Goal: Information Seeking & Learning: Learn about a topic

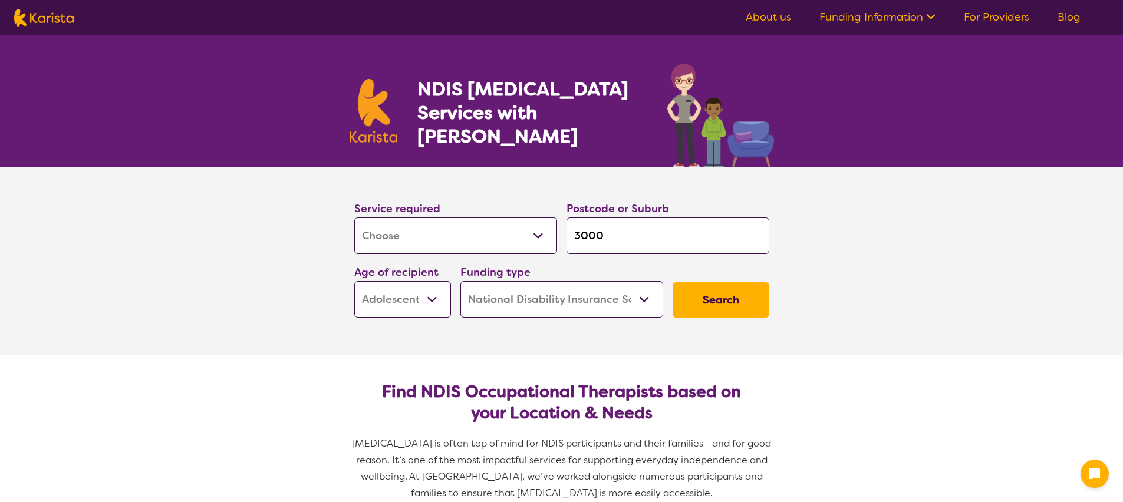
select select "[MEDICAL_DATA]"
select select "AS"
select select "NDIS"
select select "[MEDICAL_DATA]"
select select "AS"
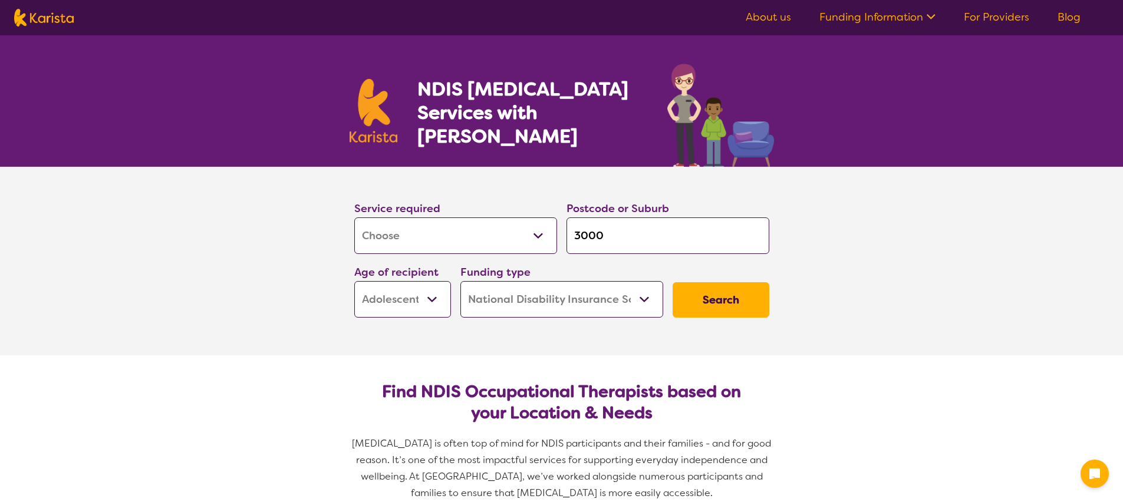
select select "NDIS"
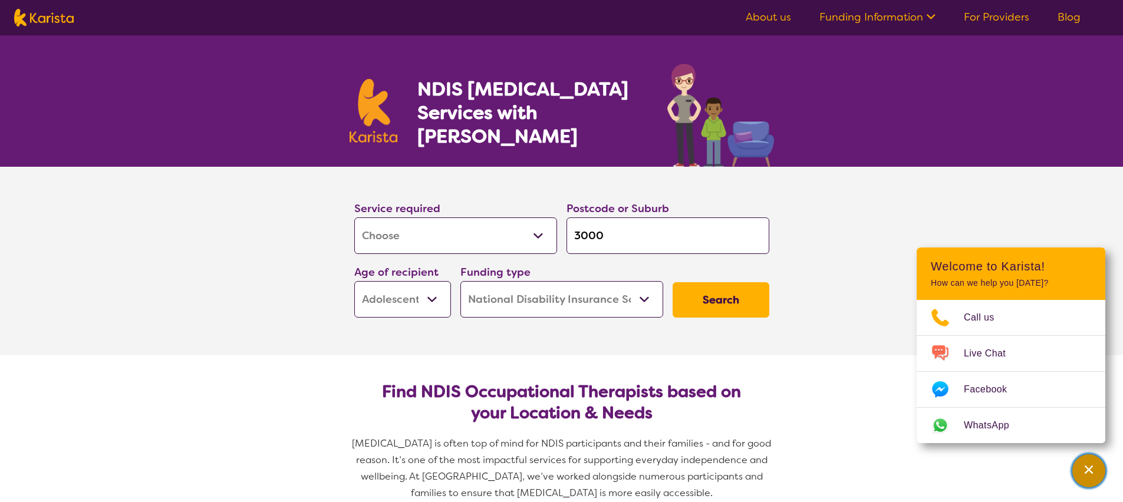
click at [1090, 468] on icon "Channel Menu" at bounding box center [1089, 470] width 8 height 8
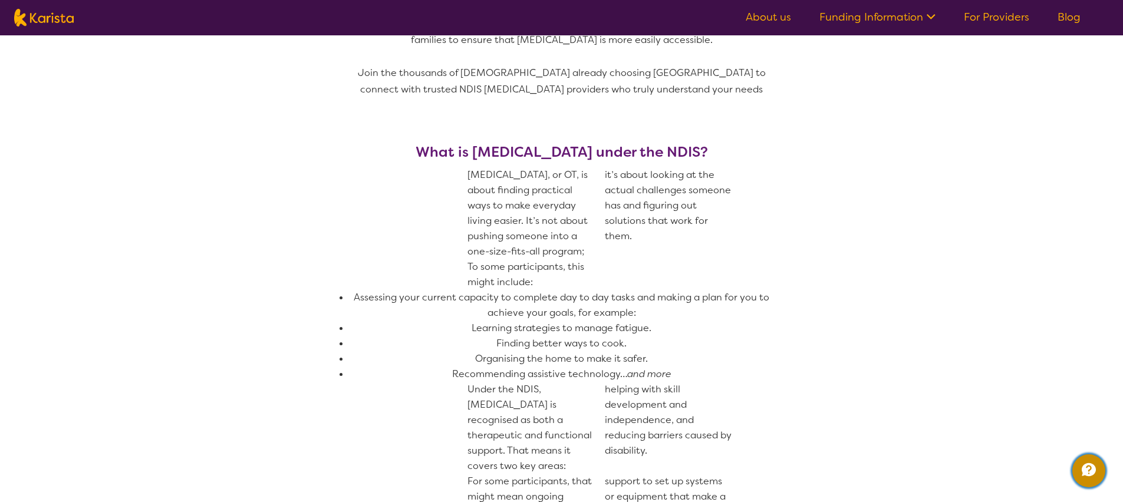
scroll to position [476, 0]
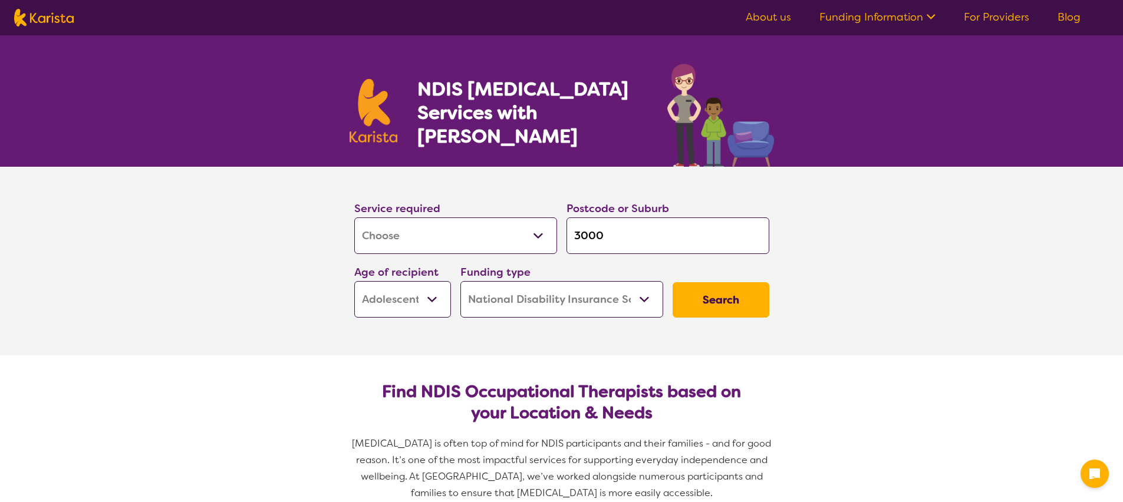
select select "[MEDICAL_DATA]"
select select "AS"
select select "NDIS"
select select "[MEDICAL_DATA]"
select select "AS"
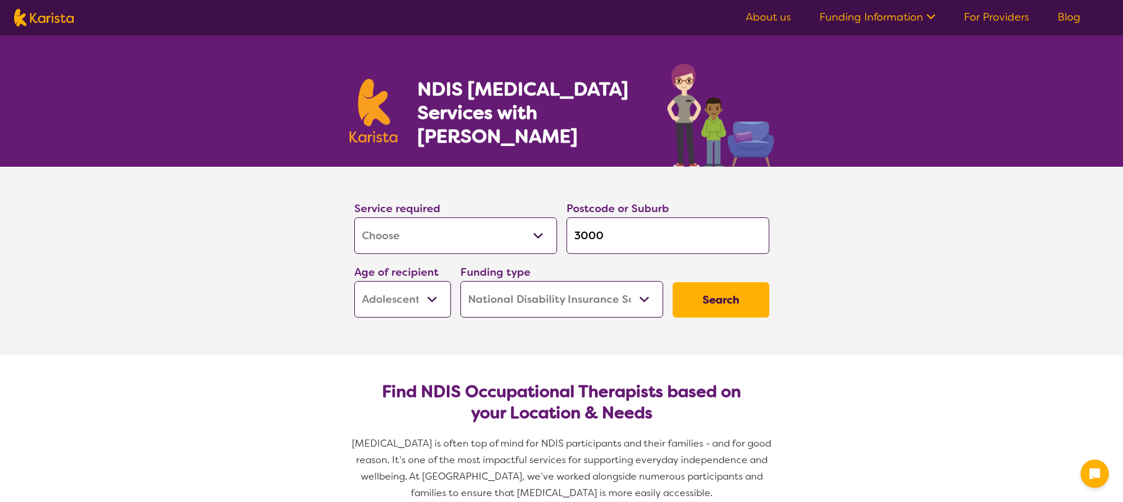
select select "NDIS"
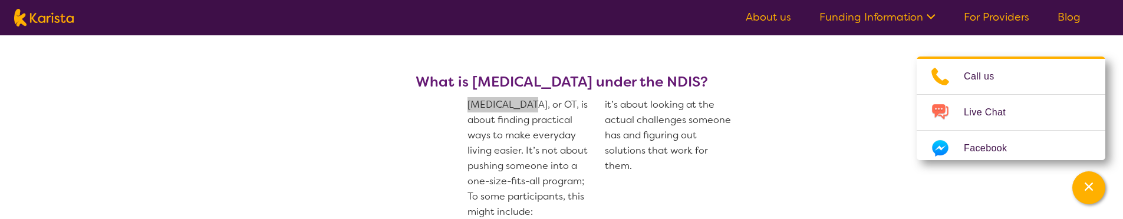
scroll to position [579, 0]
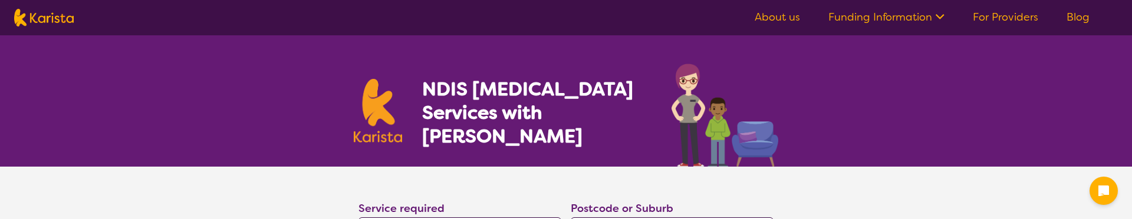
select select "[MEDICAL_DATA]"
select select "AS"
select select "NDIS"
select select "[MEDICAL_DATA]"
select select "AS"
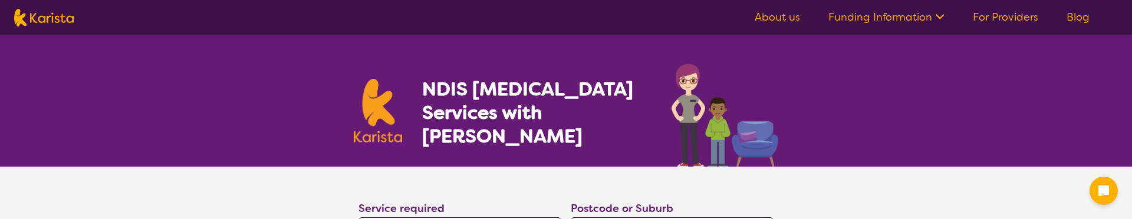
select select "NDIS"
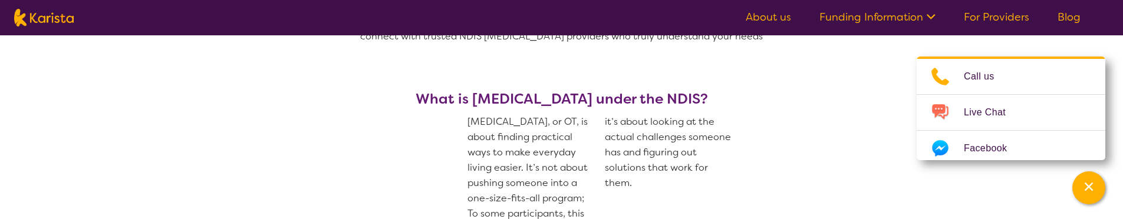
scroll to position [536, 0]
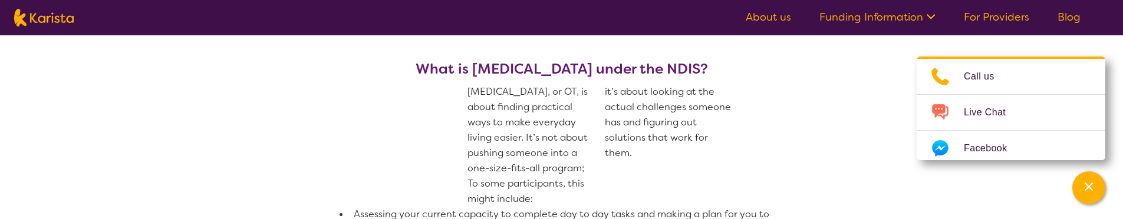
click at [469, 167] on div "[MEDICAL_DATA], or OT, is about finding practical ways to make everyday living …" at bounding box center [599, 130] width 265 height 92
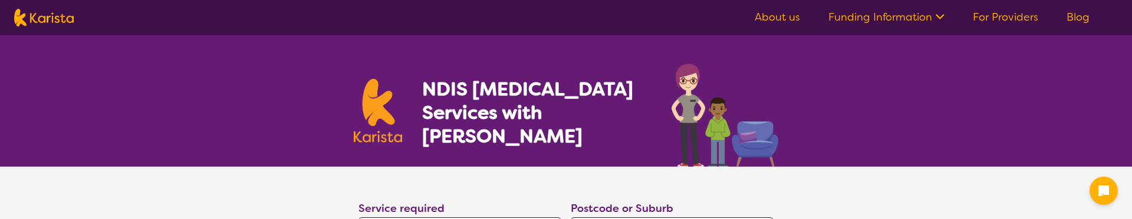
select select "[MEDICAL_DATA]"
select select "AS"
select select "NDIS"
select select "[MEDICAL_DATA]"
select select "AS"
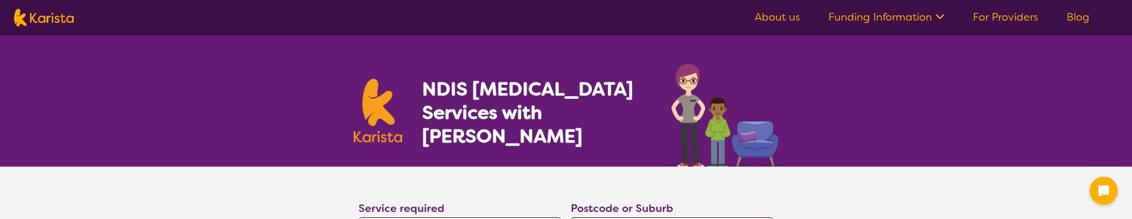
select select "NDIS"
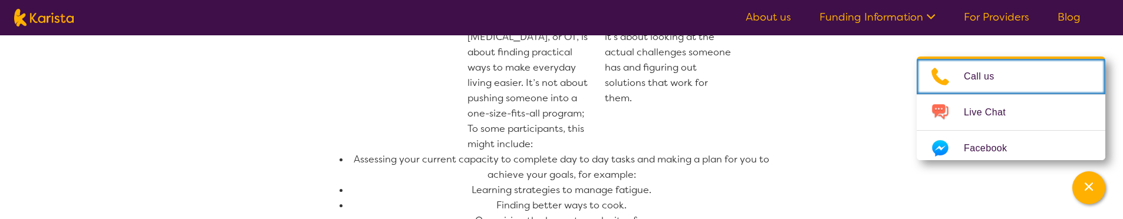
scroll to position [529, 0]
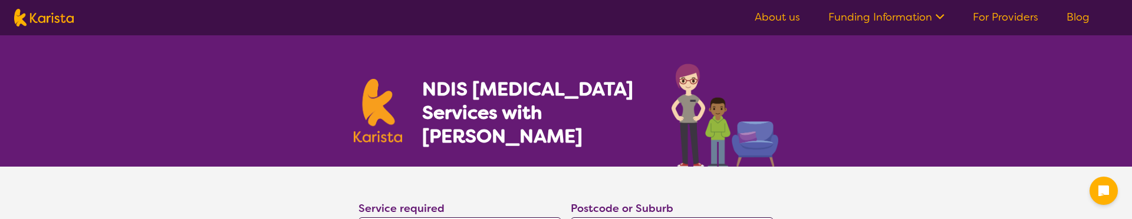
select select "[MEDICAL_DATA]"
select select "AS"
select select "NDIS"
select select "[MEDICAL_DATA]"
select select "AS"
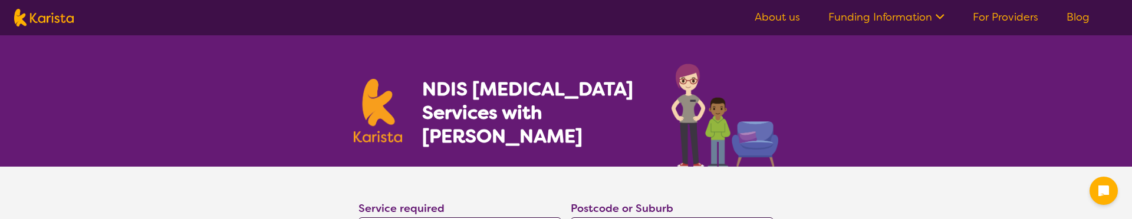
select select "NDIS"
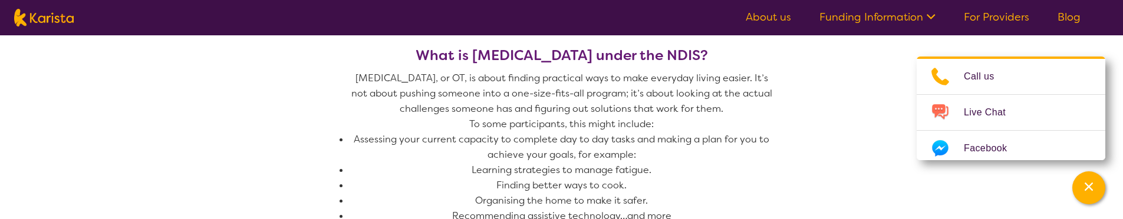
scroll to position [565, 0]
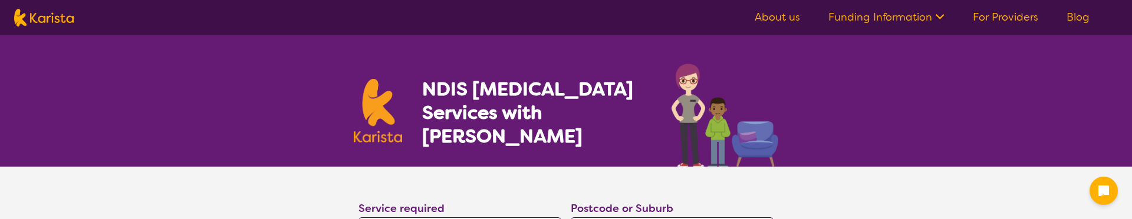
select select "[MEDICAL_DATA]"
select select "AS"
select select "NDIS"
select select "[MEDICAL_DATA]"
select select "AS"
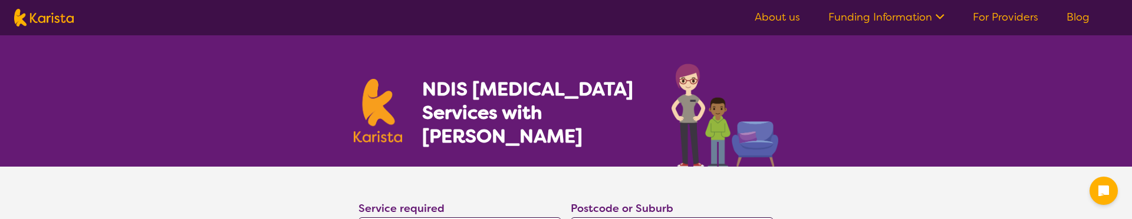
select select "NDIS"
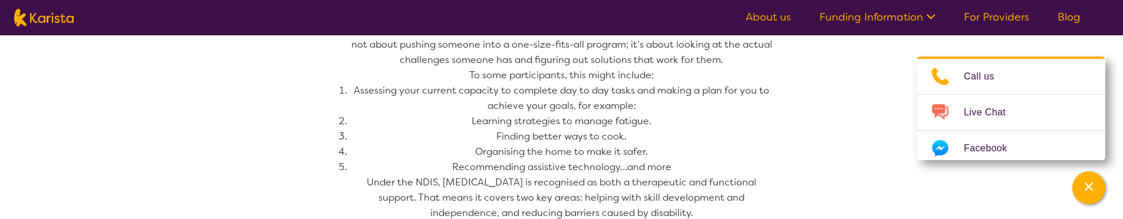
scroll to position [591, 0]
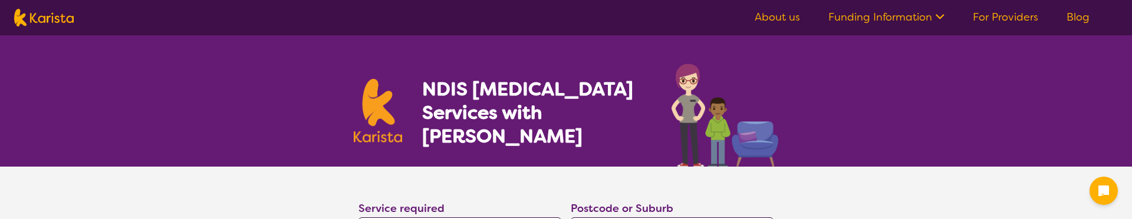
select select "[MEDICAL_DATA]"
select select "AS"
select select "NDIS"
select select "[MEDICAL_DATA]"
select select "AS"
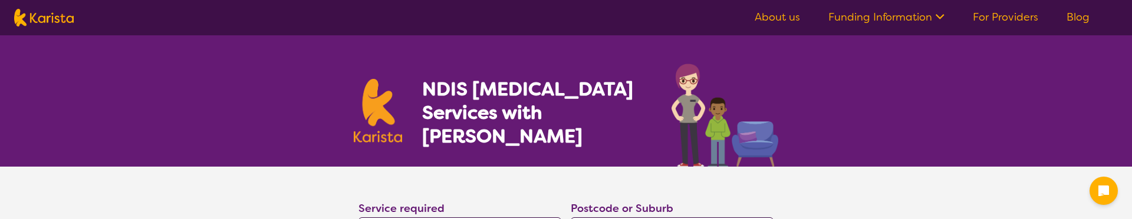
select select "NDIS"
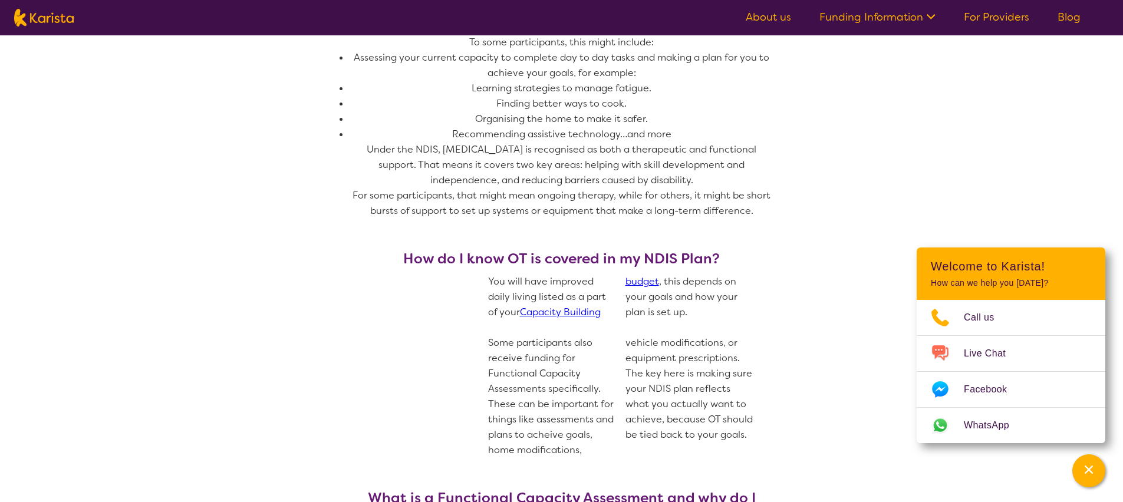
scroll to position [491, 0]
